Goal: Task Accomplishment & Management: Complete application form

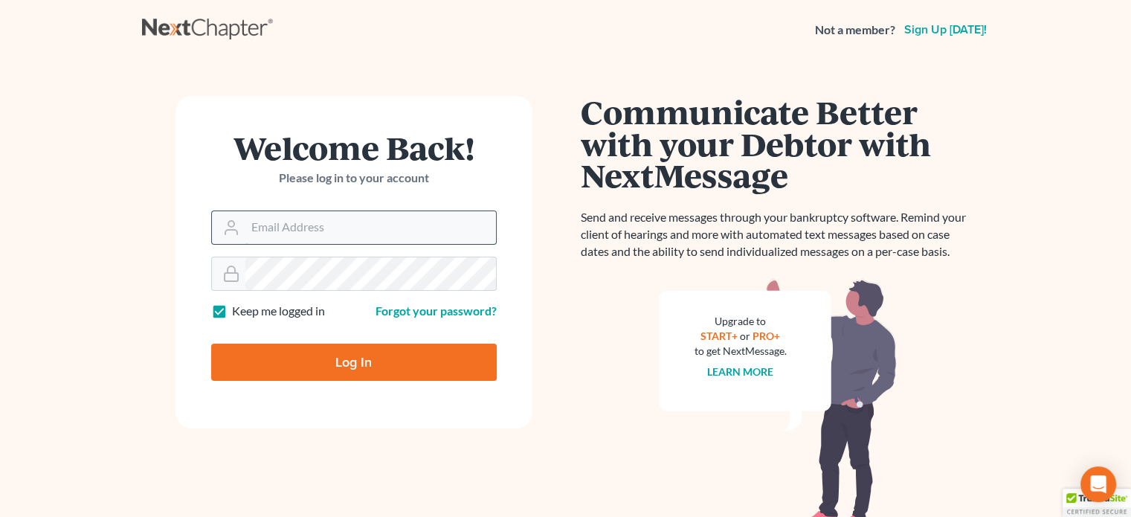
click at [280, 227] on input "Email Address" at bounding box center [370, 227] width 251 height 33
type input "[EMAIL_ADDRESS][DOMAIN_NAME]"
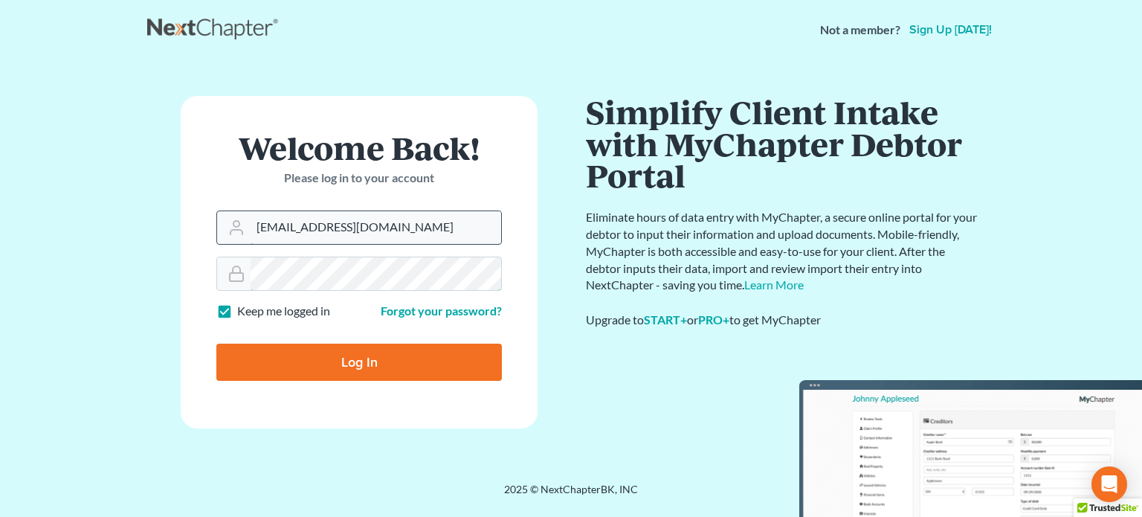
click at [216, 343] on input "Log In" at bounding box center [358, 361] width 285 height 37
type input "Thinking..."
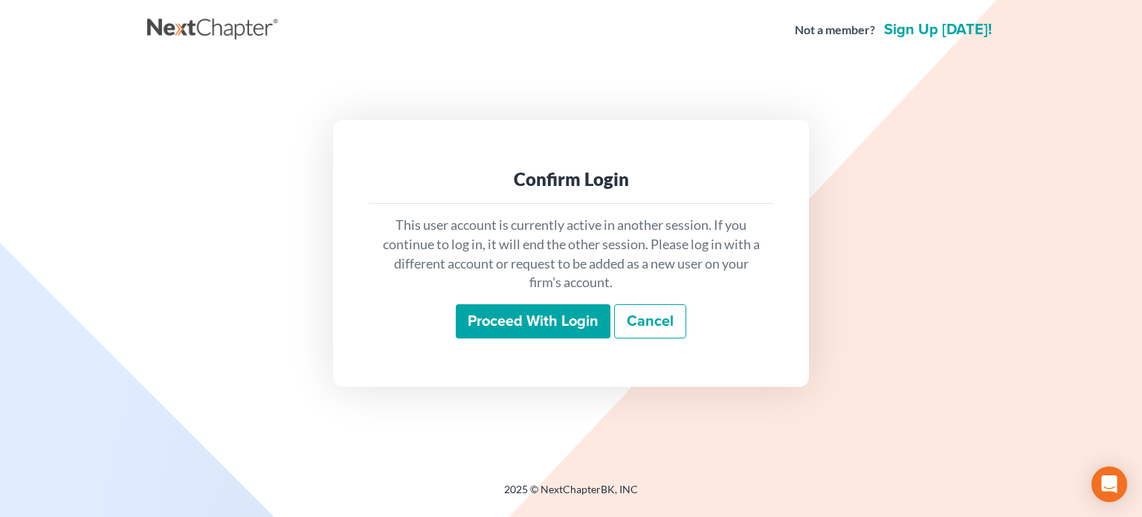
click at [511, 323] on input "Proceed with login" at bounding box center [533, 321] width 155 height 34
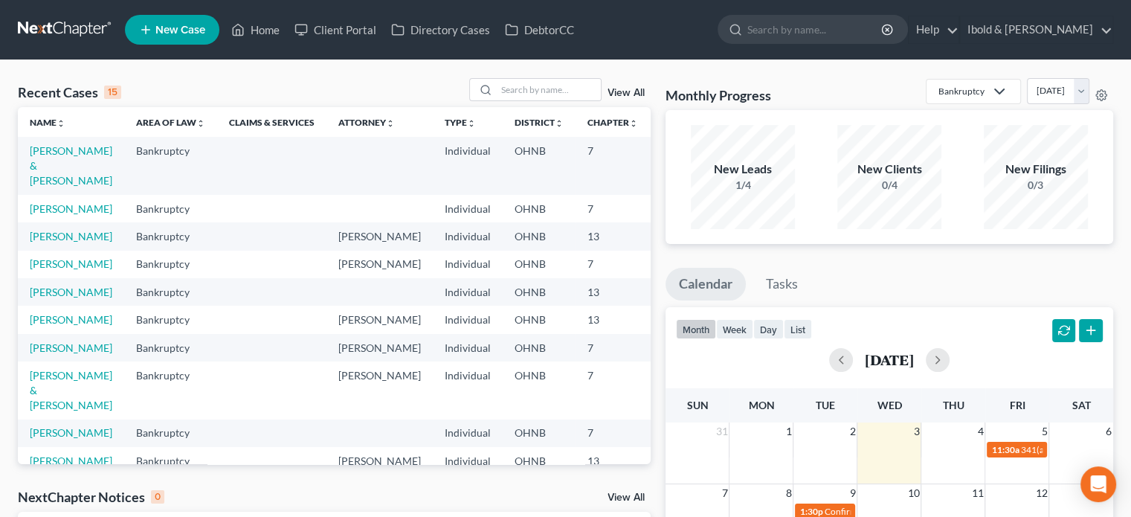
click at [169, 31] on span "New Case" at bounding box center [180, 30] width 50 height 11
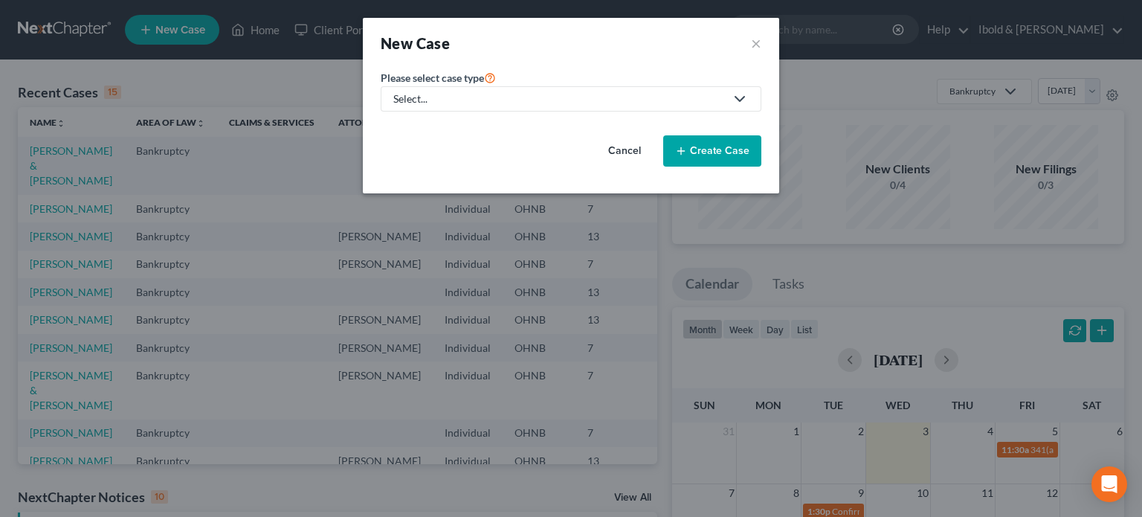
click at [483, 97] on div "Select..." at bounding box center [559, 98] width 332 height 15
click at [437, 126] on div "Bankruptcy" at bounding box center [422, 127] width 54 height 15
select select "61"
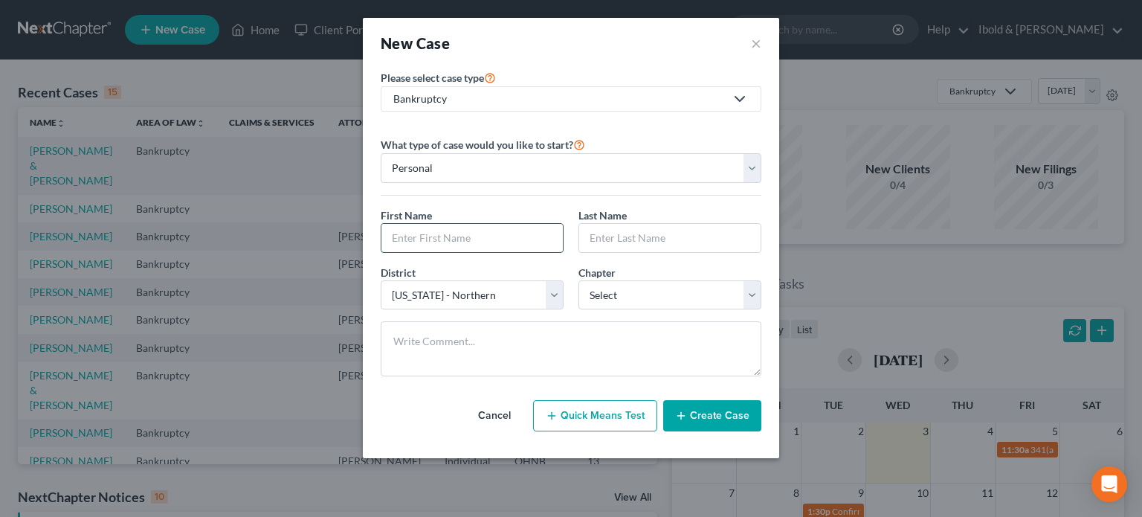
click at [441, 241] on input "text" at bounding box center [471, 238] width 181 height 28
type input "[PERSON_NAME]"
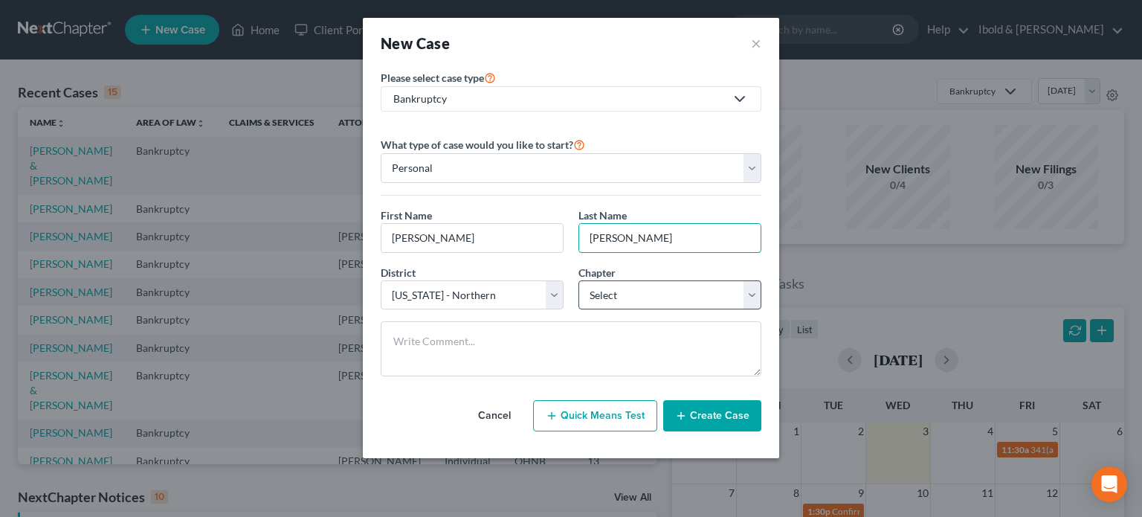
type input "[PERSON_NAME]"
click at [740, 297] on select "Select 7 11 12 13" at bounding box center [669, 295] width 183 height 30
select select "0"
click at [578, 280] on select "Select 7 11 12 13" at bounding box center [669, 295] width 183 height 30
click at [723, 419] on button "Create Case" at bounding box center [712, 415] width 98 height 31
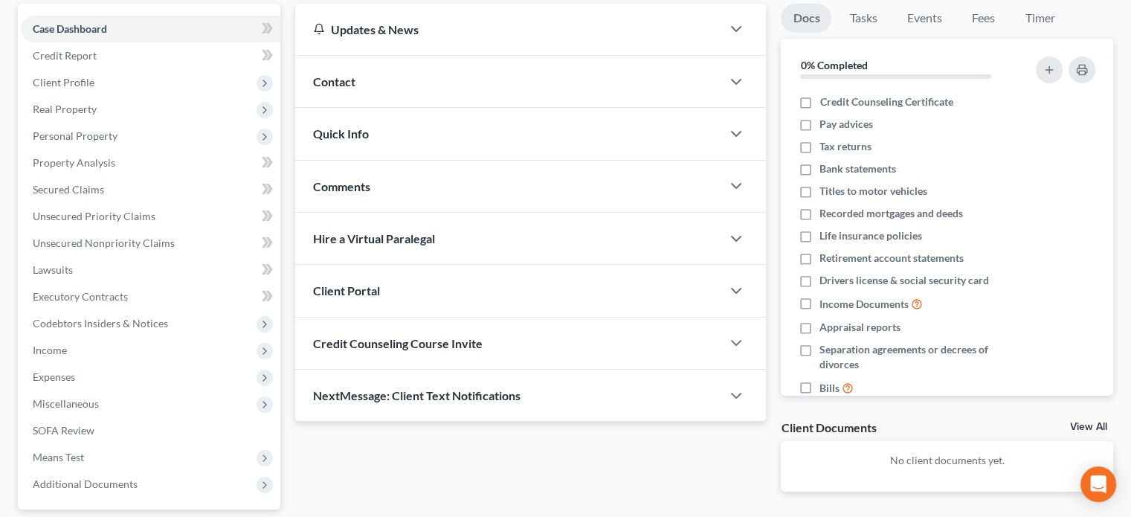
scroll to position [149, 0]
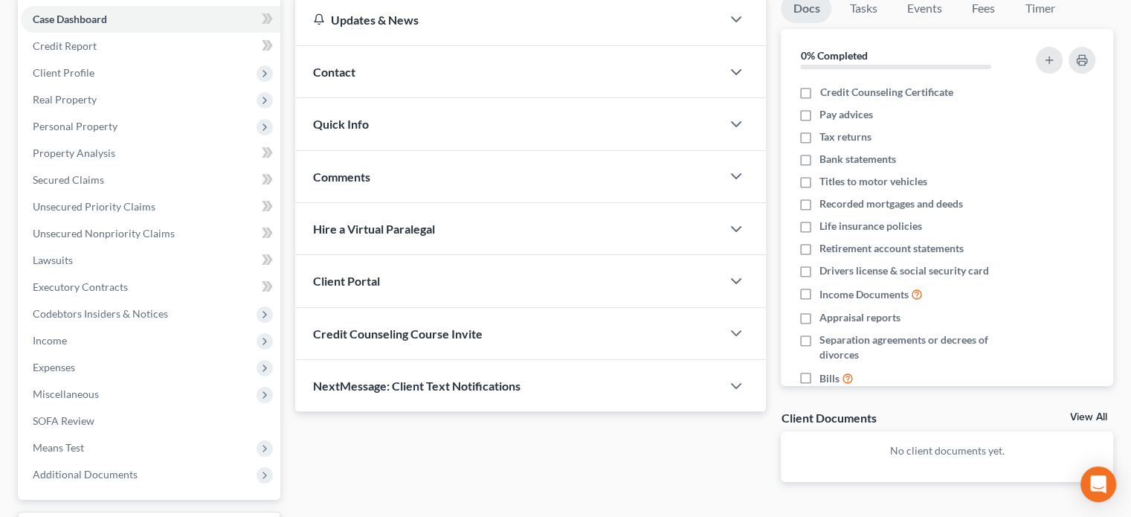
click at [350, 288] on div "Client Portal" at bounding box center [508, 280] width 426 height 51
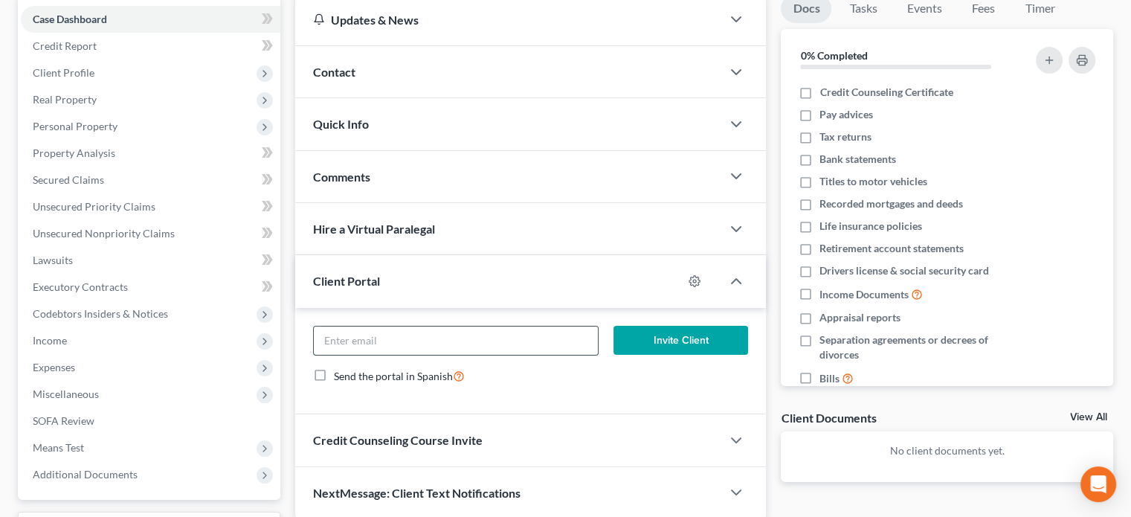
click at [360, 347] on input "email" at bounding box center [455, 340] width 283 height 28
type input "[EMAIL_ADDRESS][DOMAIN_NAME]"
click at [685, 338] on button "Invite Client" at bounding box center [680, 341] width 135 height 30
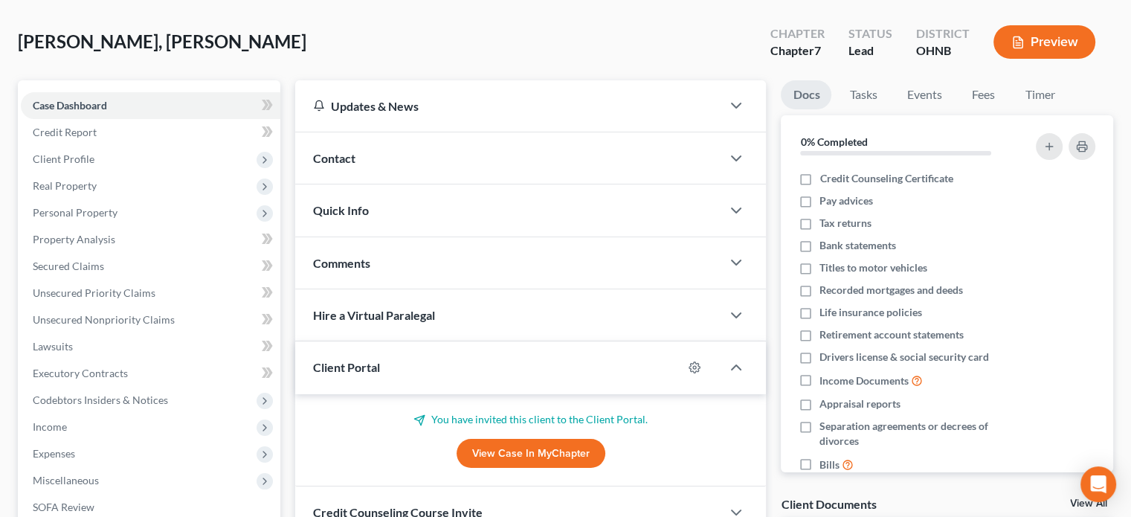
scroll to position [0, 0]
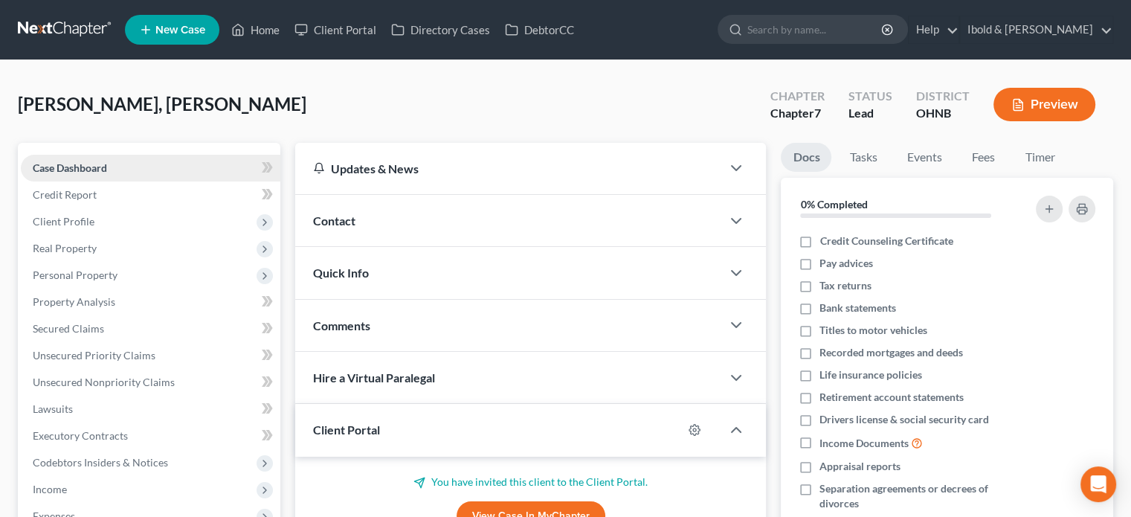
click at [98, 172] on span "Case Dashboard" at bounding box center [70, 167] width 74 height 13
click at [92, 165] on span "Case Dashboard" at bounding box center [70, 167] width 74 height 13
click at [66, 196] on span "Credit Report" at bounding box center [65, 194] width 64 height 13
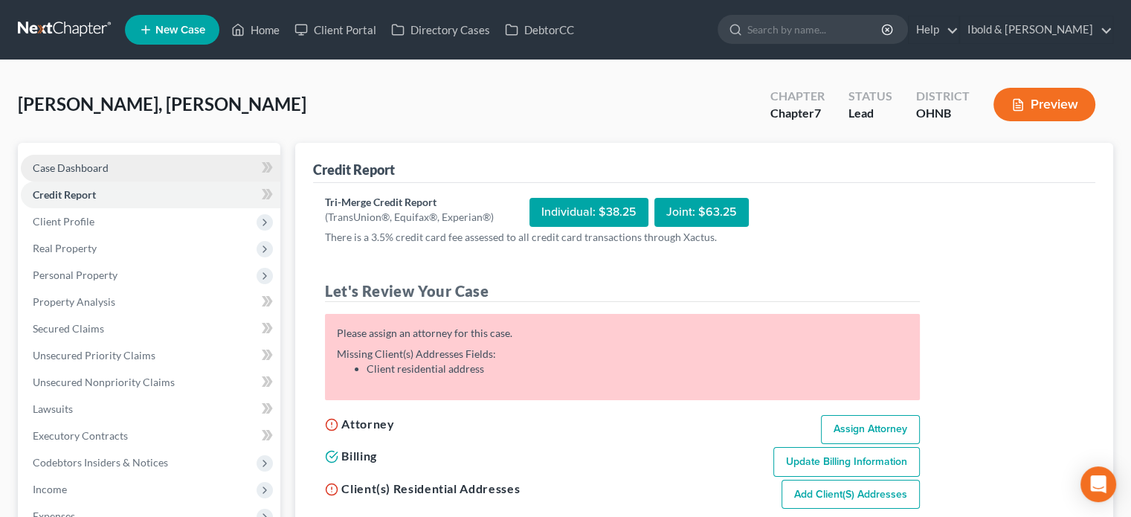
click at [68, 169] on span "Case Dashboard" at bounding box center [71, 167] width 76 height 13
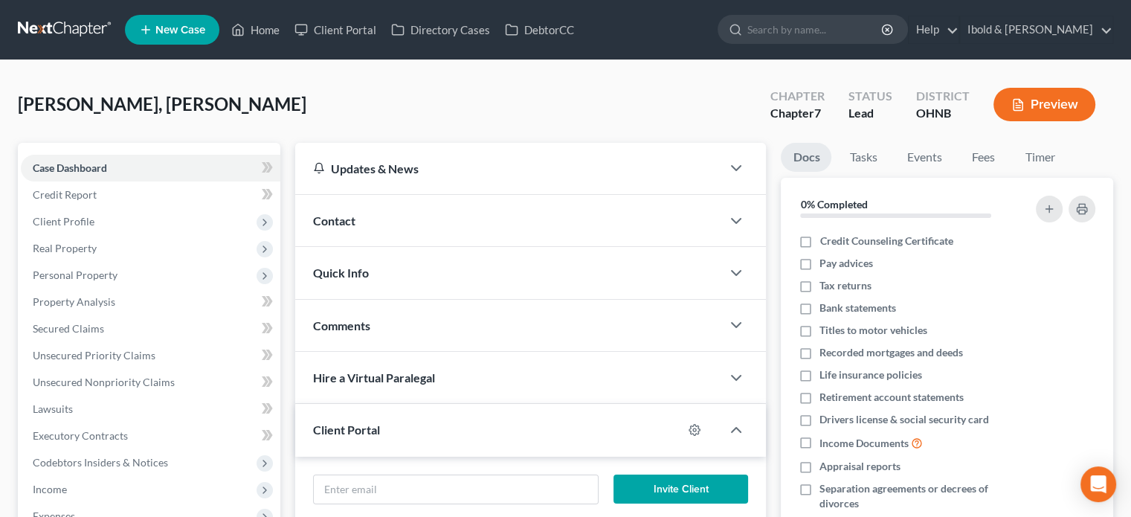
click at [394, 214] on div "Contact" at bounding box center [508, 220] width 426 height 51
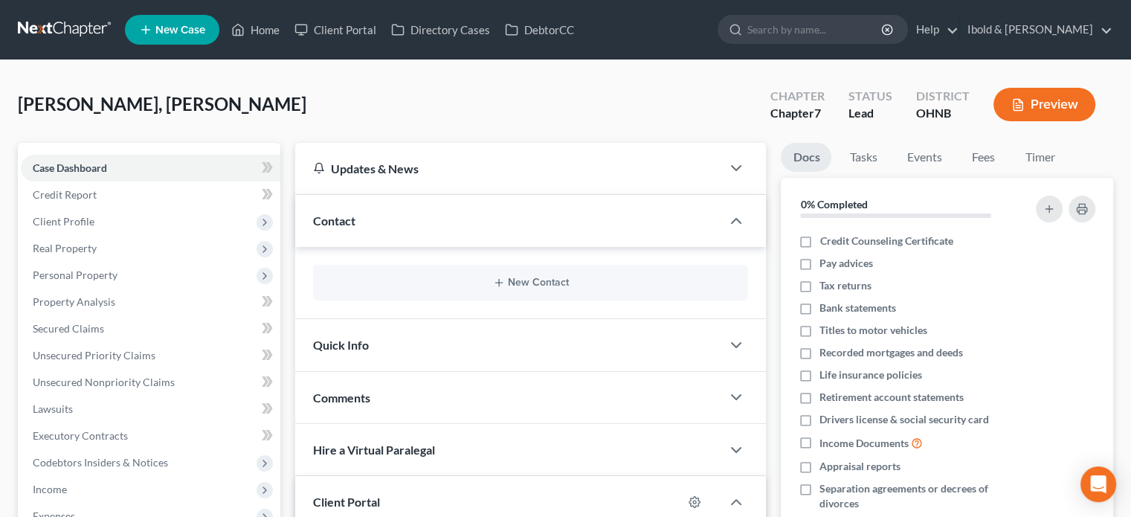
click at [354, 345] on span "Quick Info" at bounding box center [341, 344] width 56 height 14
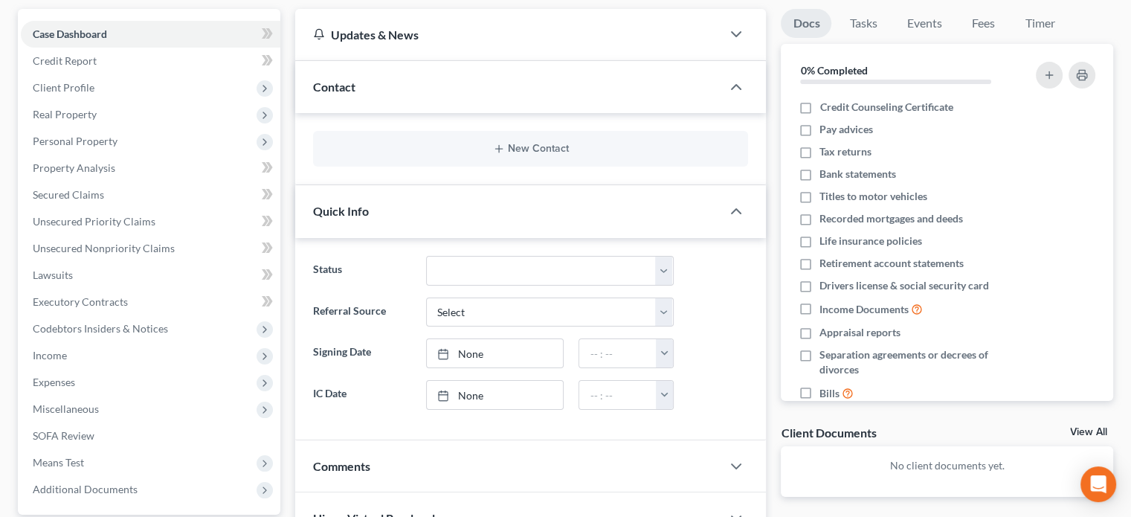
scroll to position [149, 0]
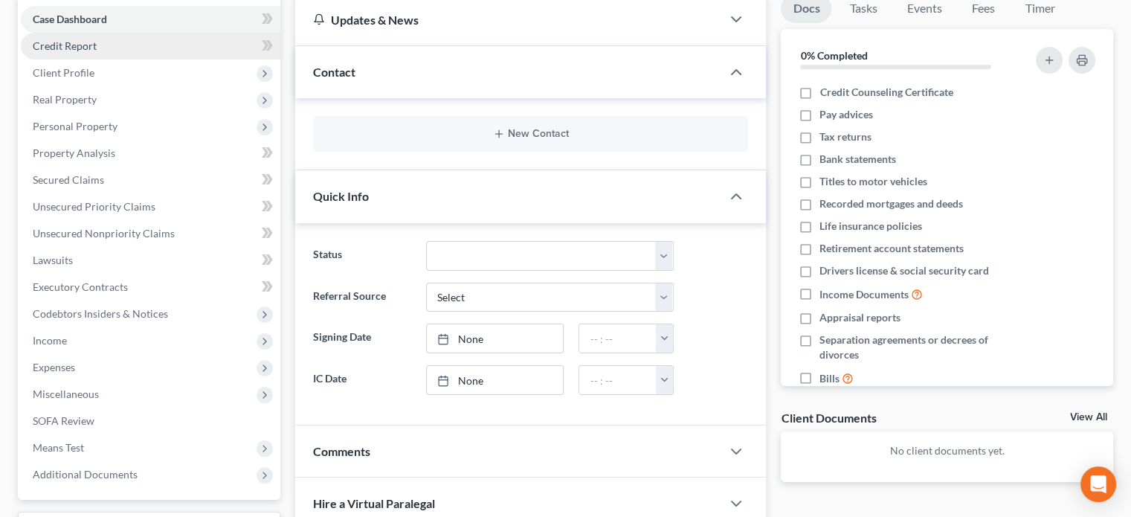
click at [64, 45] on span "Credit Report" at bounding box center [65, 45] width 64 height 13
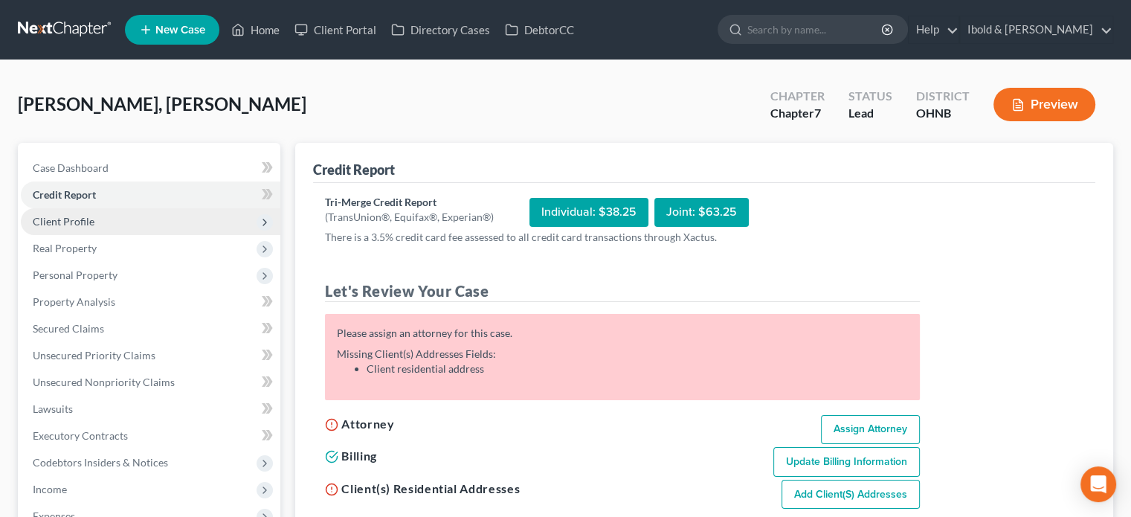
click at [67, 219] on span "Client Profile" at bounding box center [64, 221] width 62 height 13
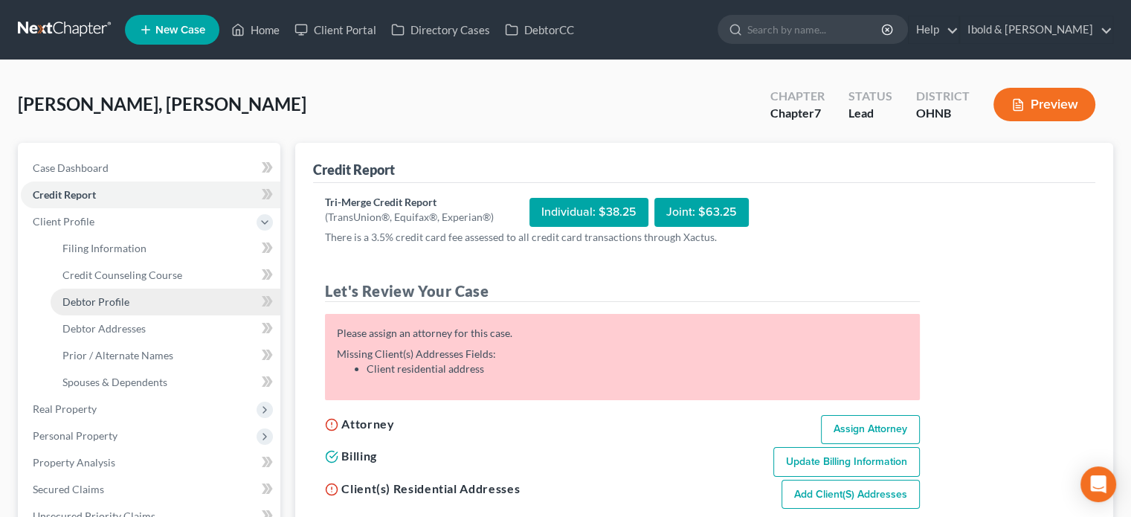
click at [103, 303] on span "Debtor Profile" at bounding box center [95, 301] width 67 height 13
select select "0"
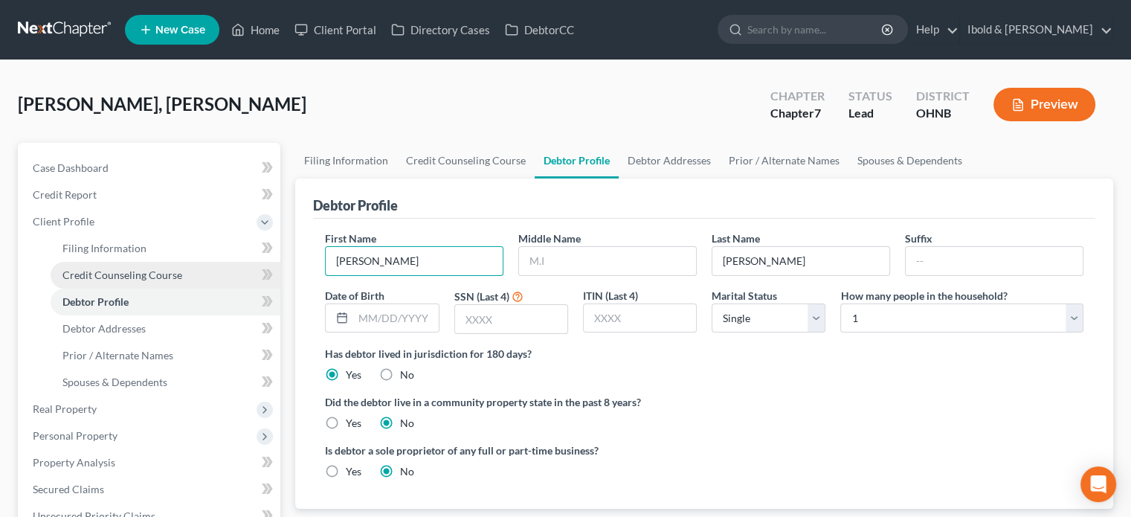
drag, startPoint x: 410, startPoint y: 266, endPoint x: 219, endPoint y: 269, distance: 191.1
click at [219, 269] on div "Petition Navigation Case Dashboard Payments Invoices Payments Payments Credit R…" at bounding box center [565, 519] width 1110 height 752
type input "[PERSON_NAME]"
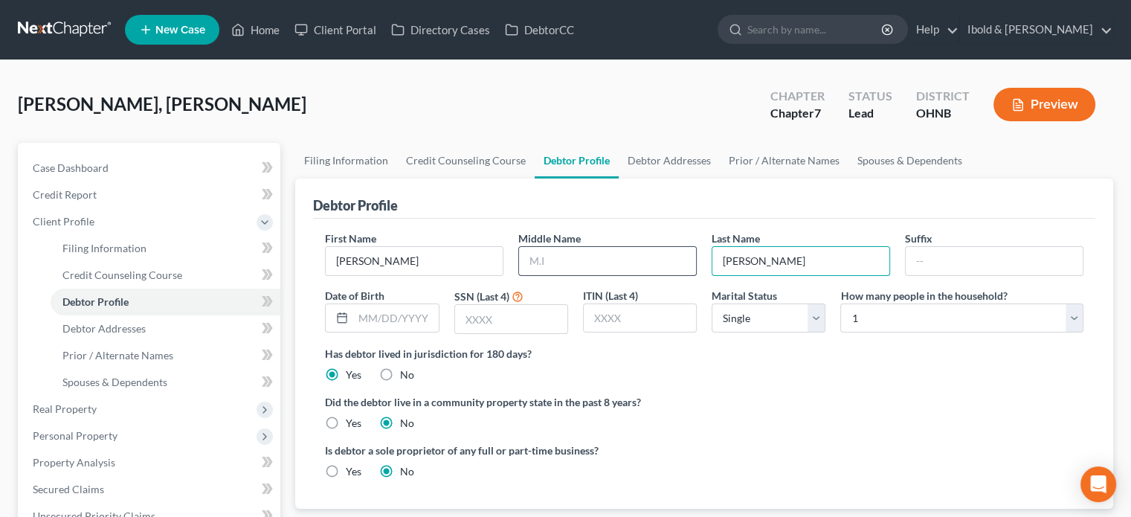
drag, startPoint x: 778, startPoint y: 259, endPoint x: 671, endPoint y: 261, distance: 106.3
click at [672, 261] on div "First Name [PERSON_NAME] Middle Name Last Name [PERSON_NAME] Date of Birth SSN …" at bounding box center [703, 287] width 773 height 115
type input "[PERSON_NAME]"
click at [383, 96] on div "[PERSON_NAME], [PERSON_NAME] Upgraded Chapter Chapter 7 Status Lead District [G…" at bounding box center [565, 110] width 1095 height 65
